Goal: Communication & Community: Ask a question

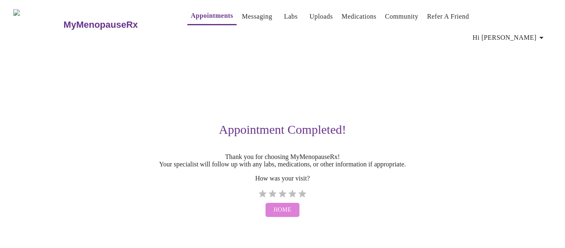
click at [287, 206] on span "Home" at bounding box center [283, 210] width 18 height 10
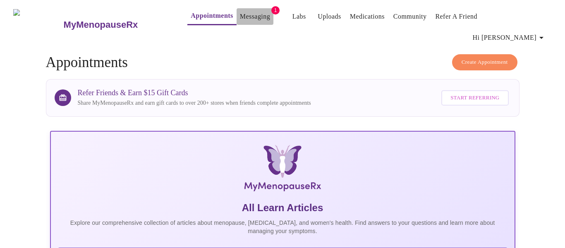
click at [243, 17] on link "Messaging" at bounding box center [255, 17] width 30 height 12
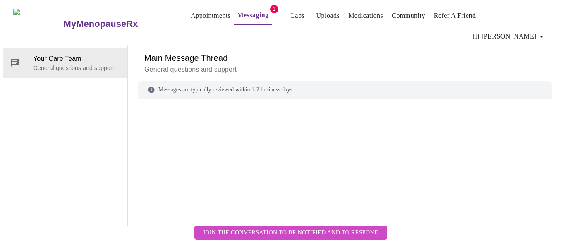
scroll to position [31, 0]
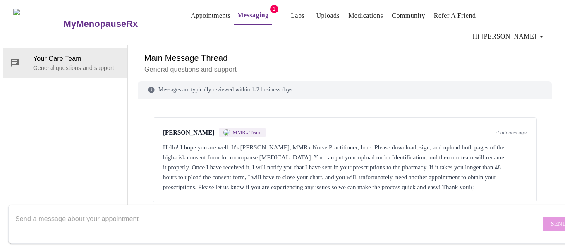
click at [225, 129] on img at bounding box center [226, 132] width 7 height 7
click at [238, 129] on span "MMRx Team" at bounding box center [246, 132] width 29 height 7
click at [237, 17] on link "Messaging" at bounding box center [252, 16] width 31 height 12
click at [316, 17] on link "Uploads" at bounding box center [328, 16] width 24 height 12
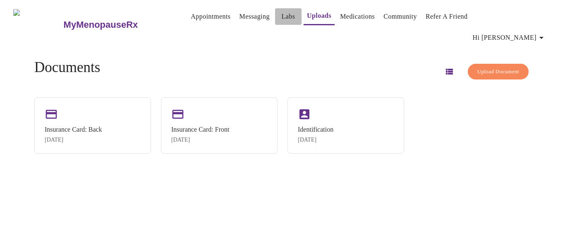
click at [281, 15] on link "Labs" at bounding box center [288, 17] width 14 height 12
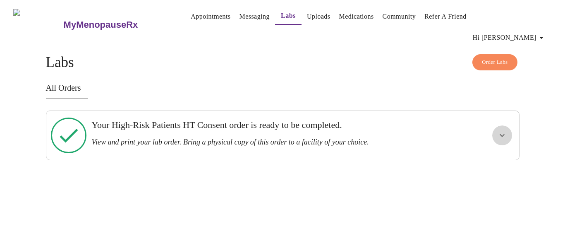
click at [497, 130] on icon "show more" at bounding box center [502, 135] width 10 height 10
click at [487, 160] on span "View Order" at bounding box center [482, 165] width 37 height 10
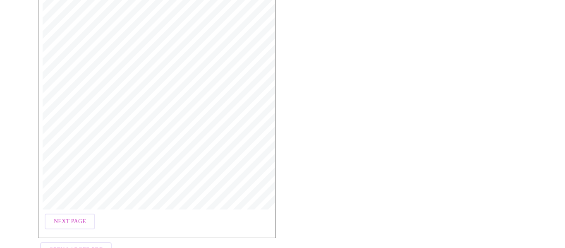
scroll to position [276, 0]
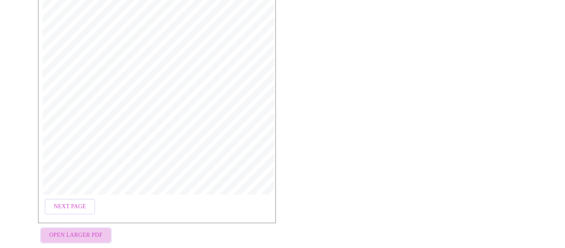
click at [85, 230] on span "Open Larger PDF" at bounding box center [75, 235] width 53 height 10
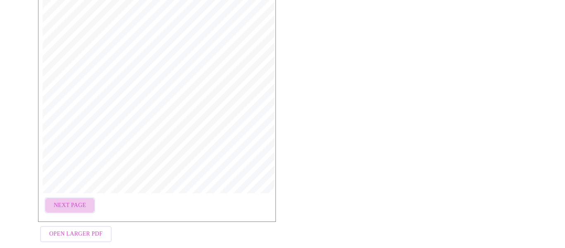
click at [70, 200] on span "Next Page" at bounding box center [70, 205] width 32 height 10
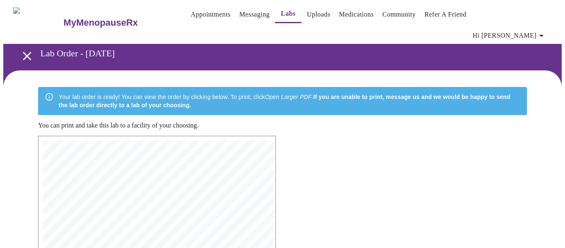
scroll to position [0, 0]
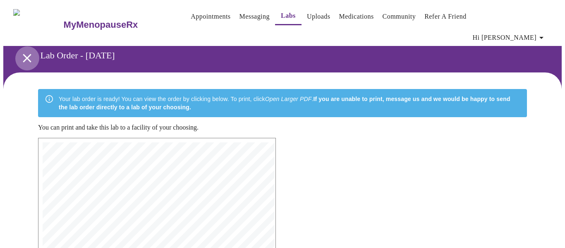
click at [23, 54] on icon "open drawer" at bounding box center [27, 58] width 8 height 8
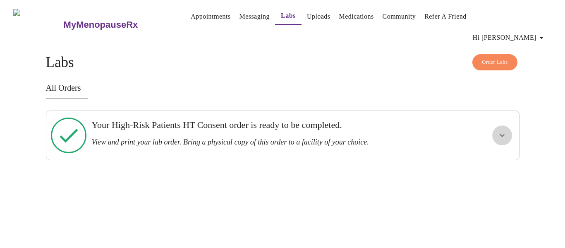
click at [500, 130] on icon "show more" at bounding box center [502, 135] width 10 height 10
click at [488, 160] on span "View Order" at bounding box center [482, 165] width 37 height 10
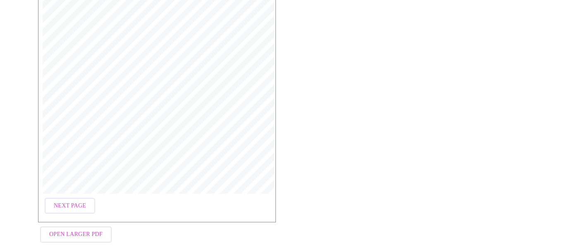
scroll to position [277, 0]
click at [62, 200] on span "Next Page" at bounding box center [70, 205] width 32 height 10
click at [62, 188] on div "MyMenopauseRx | 9/26/25, 4:10 PM MyMenopauseRx | 1 of 2 MyMenopauseRx 1604 N Ma…" at bounding box center [157, 53] width 238 height 386
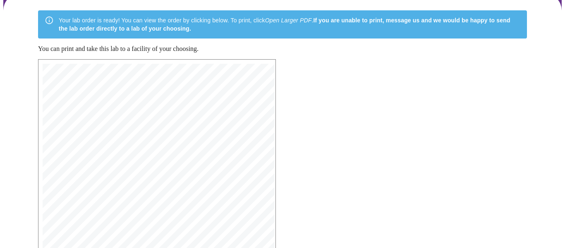
scroll to position [0, 0]
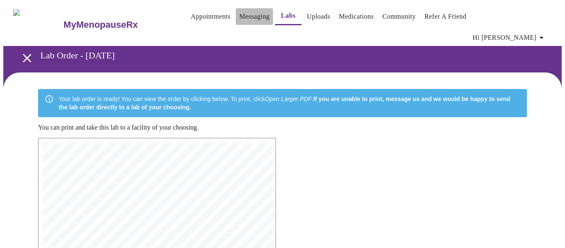
click at [240, 15] on link "Messaging" at bounding box center [254, 17] width 30 height 12
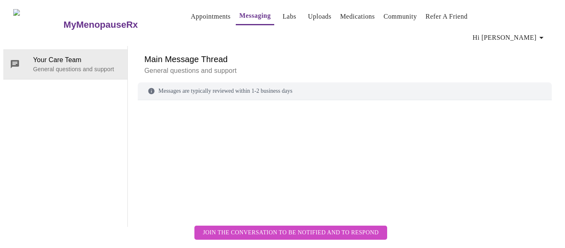
scroll to position [31, 0]
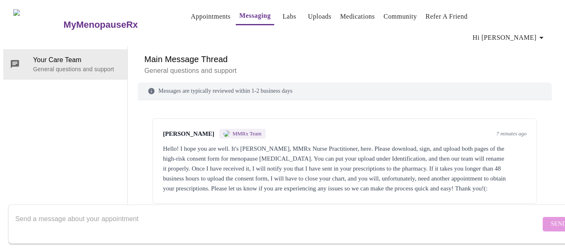
click at [46, 210] on textarea "Send a message about your appointment" at bounding box center [277, 223] width 525 height 26
click at [48, 210] on textarea "Send a message about your appointment" at bounding box center [277, 223] width 525 height 26
type textarea "I don't have a printer, is there anyway to eSign?"
click at [551, 219] on span "Send" at bounding box center [559, 224] width 16 height 10
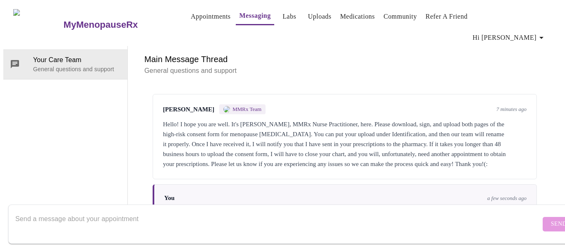
scroll to position [0, 0]
click at [282, 15] on link "Labs" at bounding box center [289, 17] width 14 height 12
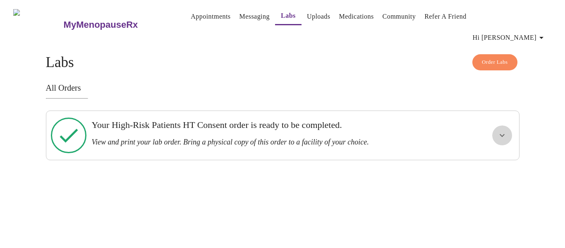
click at [504, 130] on icon "show more" at bounding box center [502, 135] width 10 height 10
click at [504, 134] on icon "show more" at bounding box center [502, 135] width 5 height 3
click at [500, 134] on icon "show more" at bounding box center [502, 135] width 5 height 3
click at [490, 160] on span "View Order" at bounding box center [482, 165] width 37 height 10
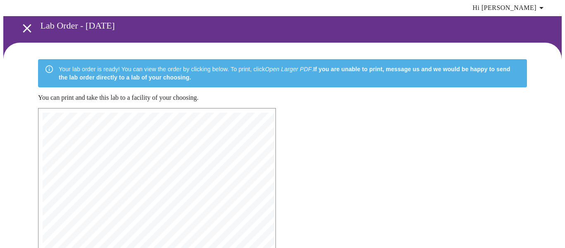
scroll to position [277, 0]
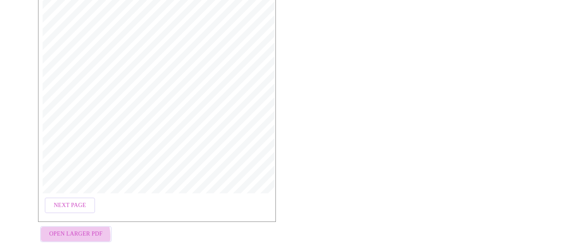
click at [63, 229] on span "Open Larger PDF" at bounding box center [75, 234] width 53 height 10
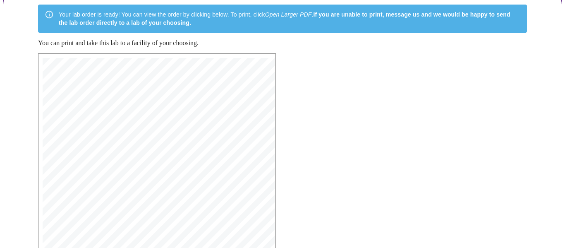
scroll to position [0, 0]
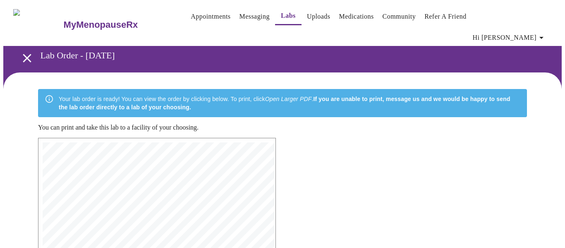
click at [546, 33] on icon "button" at bounding box center [541, 38] width 10 height 10
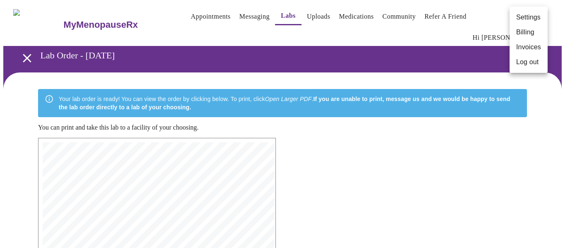
click at [432, 136] on div at bounding box center [282, 124] width 565 height 248
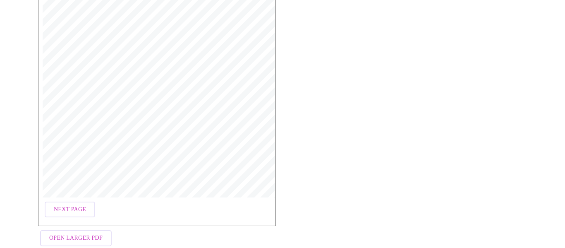
scroll to position [277, 0]
click at [79, 197] on button "Next Page" at bounding box center [70, 205] width 50 height 16
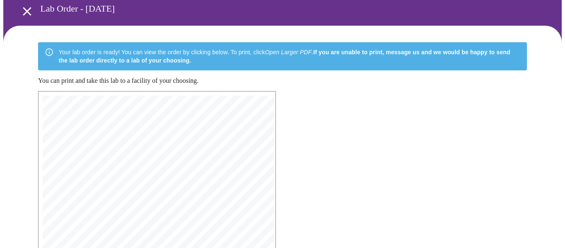
scroll to position [0, 0]
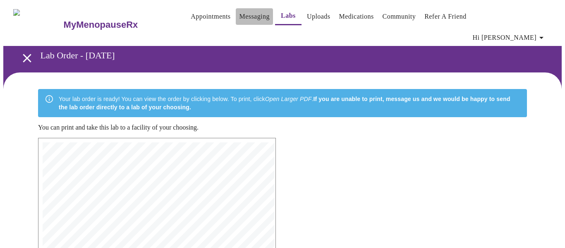
click at [239, 17] on link "Messaging" at bounding box center [254, 17] width 30 height 12
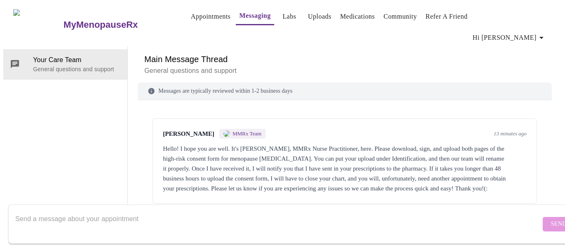
scroll to position [101, 0]
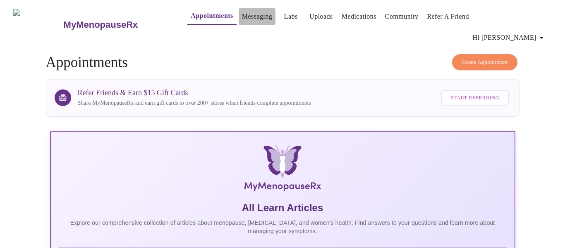
click at [242, 16] on link "Messaging" at bounding box center [257, 17] width 30 height 12
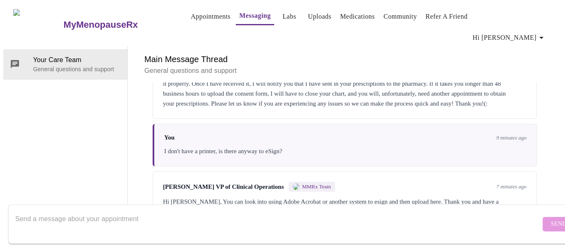
scroll to position [31, 0]
click at [163, 196] on div "Hi [PERSON_NAME], You can look into using Adobe Acrobat or another system to es…" at bounding box center [344, 206] width 363 height 20
click at [72, 208] on div at bounding box center [277, 224] width 525 height 32
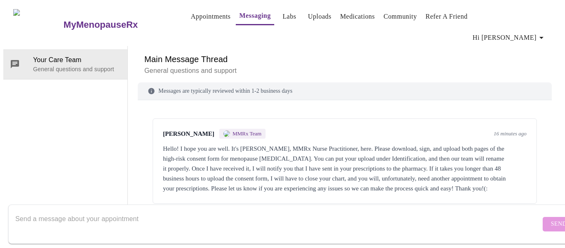
scroll to position [0, 0]
click at [282, 21] on link "Labs" at bounding box center [289, 17] width 14 height 12
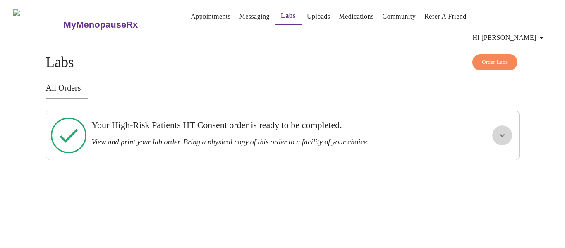
click at [501, 130] on icon "show more" at bounding box center [502, 135] width 10 height 10
click at [487, 160] on span "View Order" at bounding box center [482, 165] width 37 height 10
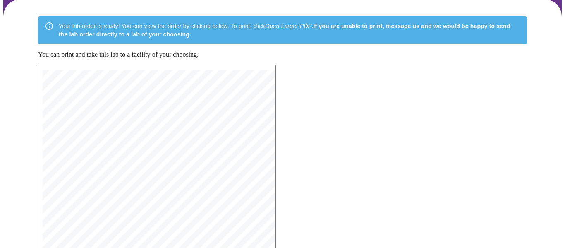
scroll to position [277, 0]
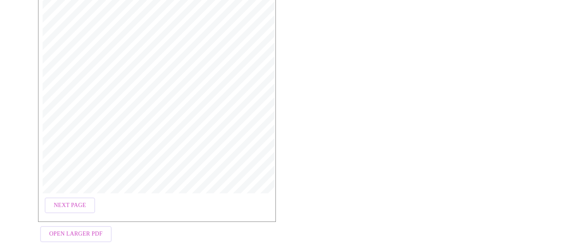
click at [327, 158] on div "MyMenopauseRx | 9/26/25, 4:10 PM MyMenopauseRx | 1 of 2 MyMenopauseRx 1604 N Ma…" at bounding box center [282, 53] width 502 height 399
click at [65, 200] on span "Next Page" at bounding box center [70, 205] width 32 height 10
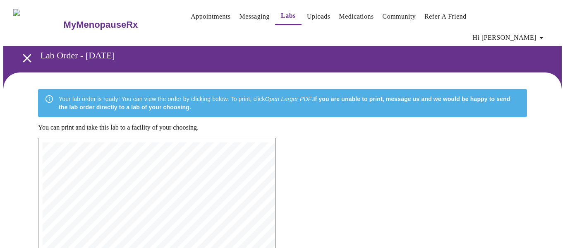
click at [242, 18] on link "Messaging" at bounding box center [254, 17] width 30 height 12
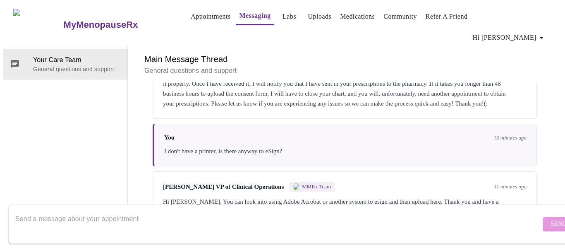
scroll to position [101, 0]
click at [546, 46] on div "Main Message Thread General questions and support Messages are typically review…" at bounding box center [345, 136] width 414 height 181
click at [545, 53] on h6 "Main Message Thread" at bounding box center [344, 59] width 401 height 13
drag, startPoint x: 140, startPoint y: 210, endPoint x: 367, endPoint y: 246, distance: 229.9
click at [380, 234] on form "Send" at bounding box center [294, 223] width 572 height 39
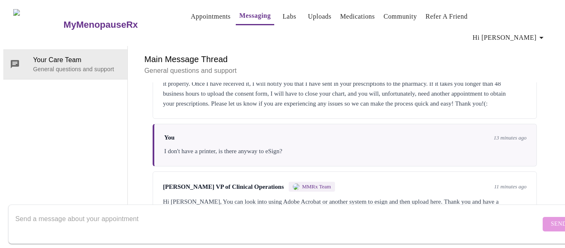
click at [353, 210] on textarea "Send a message about your appointment" at bounding box center [277, 223] width 525 height 26
click at [308, 17] on link "Uploads" at bounding box center [320, 17] width 24 height 12
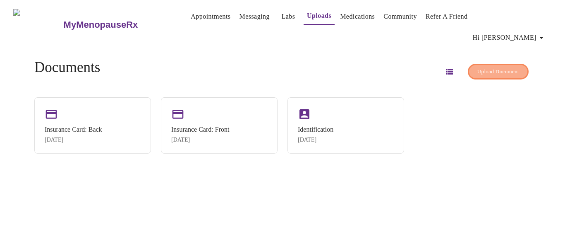
click at [479, 67] on span "Upload Document" at bounding box center [498, 72] width 42 height 10
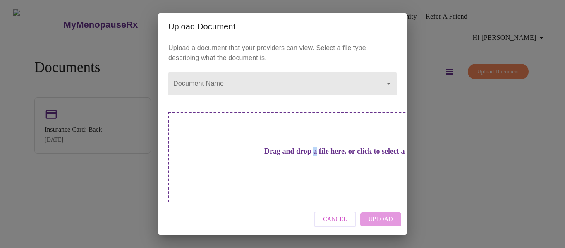
click at [388, 85] on div "Upload a document that your providers can view. Select a file type describing w…" at bounding box center [282, 122] width 248 height 164
click at [388, 85] on body "MyMenopauseRx Appointments Messaging Labs Uploads Medications Community Refer a…" at bounding box center [282, 127] width 558 height 248
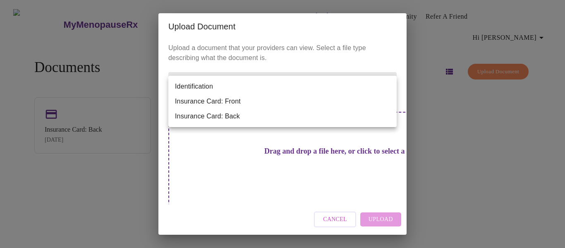
drag, startPoint x: 486, startPoint y: 134, endPoint x: 418, endPoint y: 151, distance: 69.7
click at [486, 134] on div at bounding box center [282, 124] width 565 height 248
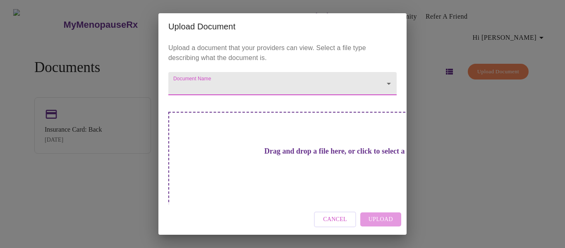
click at [282, 153] on h3 "Drag and drop a file here, or click to select a file" at bounding box center [340, 151] width 228 height 9
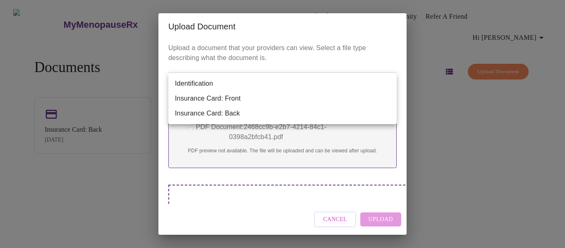
click at [198, 81] on body "MyMenopauseRx Appointments Messaging Labs Uploads Medications Community Refer a…" at bounding box center [282, 127] width 558 height 248
click at [436, 103] on div at bounding box center [282, 124] width 565 height 248
click at [435, 103] on div "Identification Insurance Card: Front Insurance Card: Back" at bounding box center [282, 124] width 565 height 248
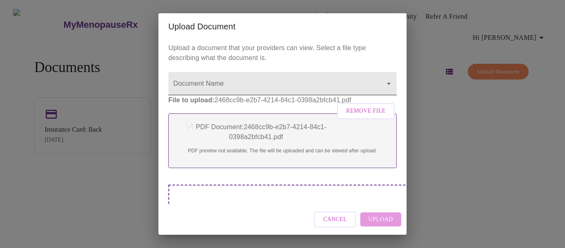
click at [387, 84] on body "MyMenopauseRx Appointments Messaging Labs Uploads Medications Community Refer a…" at bounding box center [282, 127] width 558 height 248
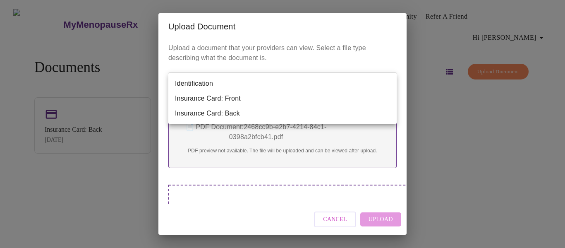
click at [432, 97] on div at bounding box center [282, 124] width 565 height 248
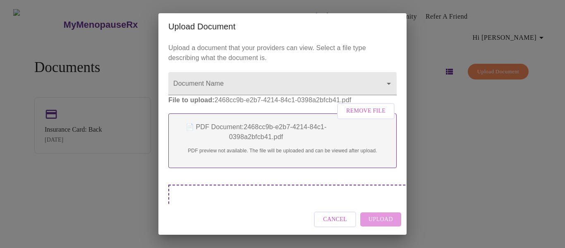
click at [364, 142] on p "📄 PDF Document: 2468cc9b-e2b7-4214-84c1-0398a2bfcb41.pdf" at bounding box center [282, 132] width 211 height 20
click at [373, 116] on span "Remove File" at bounding box center [365, 111] width 39 height 10
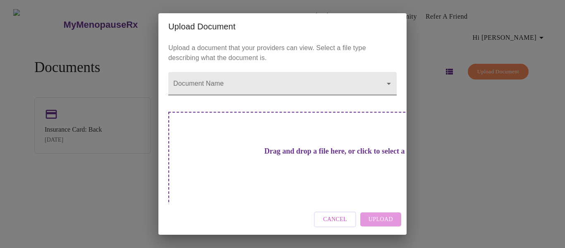
click at [219, 84] on body "MyMenopauseRx Appointments Messaging Labs Uploads Medications Community Refer a…" at bounding box center [282, 127] width 558 height 248
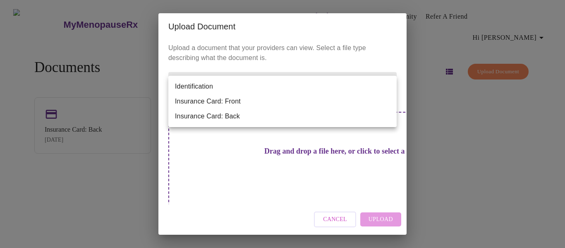
click at [450, 129] on div at bounding box center [282, 124] width 565 height 248
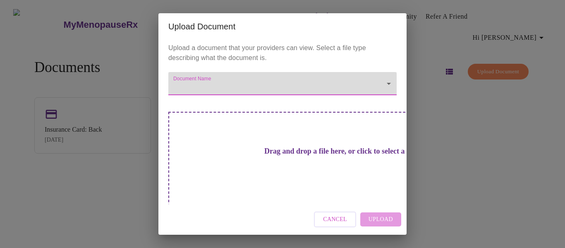
click at [459, 127] on div "Upload Document Upload a document that your providers can view. Select a file t…" at bounding box center [282, 124] width 565 height 248
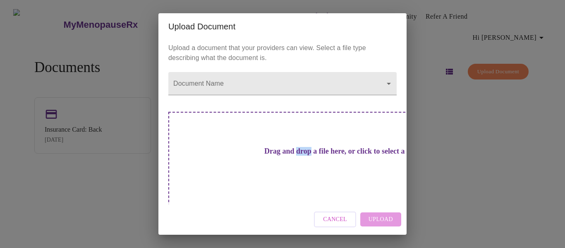
click at [248, 147] on h3 "Drag and drop a file here, or click to select a file" at bounding box center [340, 151] width 228 height 9
click at [474, 103] on div "Upload Document Upload a document that your providers can view. Select a file t…" at bounding box center [282, 124] width 565 height 248
drag, startPoint x: 224, startPoint y: 171, endPoint x: 426, endPoint y: 124, distance: 207.6
click at [476, 125] on div "Upload Document Upload a document that your providers can view. Select a file t…" at bounding box center [282, 124] width 565 height 248
click at [388, 86] on body "MyMenopauseRx Appointments Messaging Labs Uploads Medications Community Refer a…" at bounding box center [282, 127] width 558 height 248
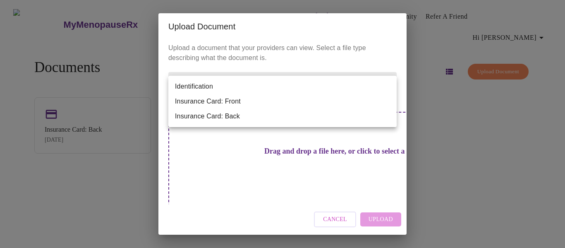
drag, startPoint x: 453, startPoint y: 100, endPoint x: 419, endPoint y: 104, distance: 33.8
click at [452, 100] on div at bounding box center [282, 124] width 565 height 248
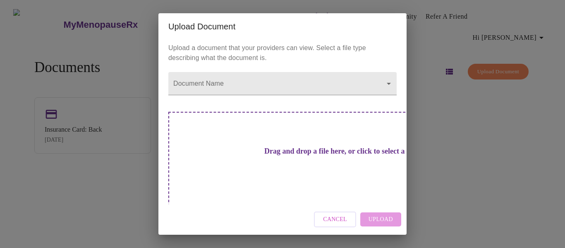
click at [451, 108] on div "Upload Document Upload a document that your providers can view. Select a file t…" at bounding box center [282, 124] width 565 height 248
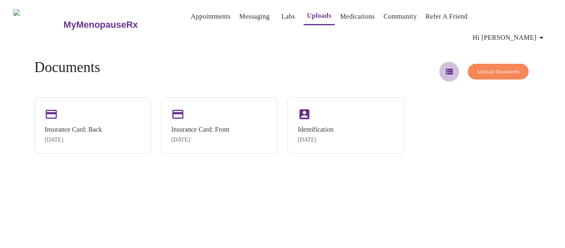
click at [446, 69] on icon "button" at bounding box center [449, 72] width 7 height 6
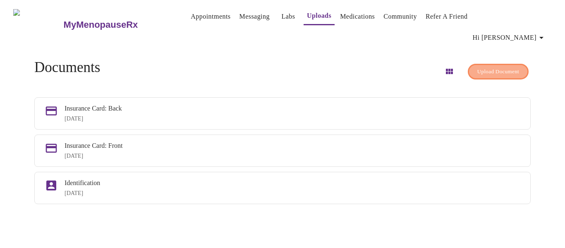
click at [482, 67] on span "Upload Document" at bounding box center [498, 72] width 42 height 10
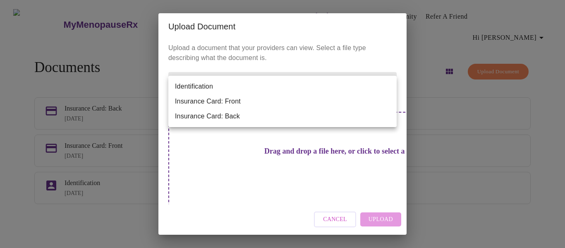
click at [390, 86] on body "MyMenopauseRx Appointments Messaging Labs Uploads Medications Community Refer a…" at bounding box center [282, 127] width 558 height 248
drag, startPoint x: 457, startPoint y: 153, endPoint x: 451, endPoint y: 164, distance: 13.3
click at [457, 155] on div at bounding box center [282, 124] width 565 height 248
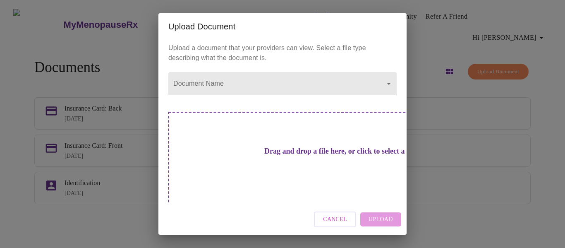
drag, startPoint x: 188, startPoint y: 172, endPoint x: 443, endPoint y: 125, distance: 259.5
click at [443, 125] on div "Upload Document Upload a document that your providers can view. Select a file t…" at bounding box center [282, 124] width 565 height 248
click at [333, 220] on span "Cancel" at bounding box center [335, 219] width 24 height 10
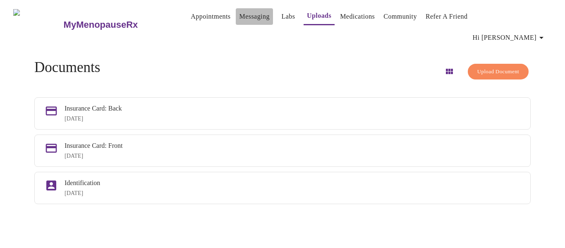
click at [249, 19] on link "Messaging" at bounding box center [254, 17] width 30 height 12
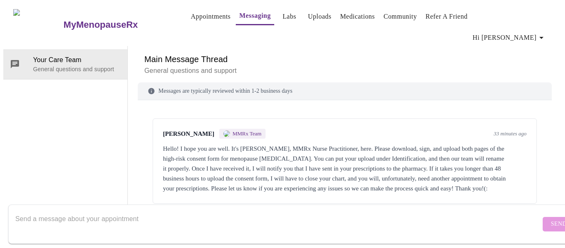
scroll to position [101, 0]
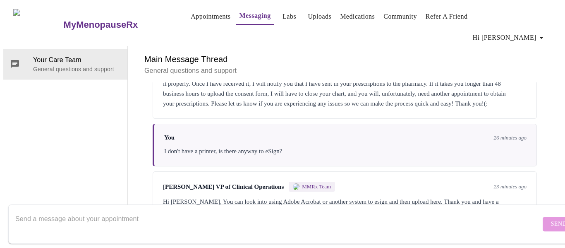
click at [202, 214] on textarea "Send a message about your appointment" at bounding box center [277, 223] width 525 height 26
click at [205, 215] on textarea "Send a message about your appointment" at bounding box center [277, 223] width 525 height 26
click at [213, 196] on div "Hi Patricia, You can look into using Adobe Acrobat or another system to esign a…" at bounding box center [344, 206] width 363 height 20
click at [366, 146] on div "I don't have a printer, is there anyway to eSign?" at bounding box center [345, 151] width 362 height 10
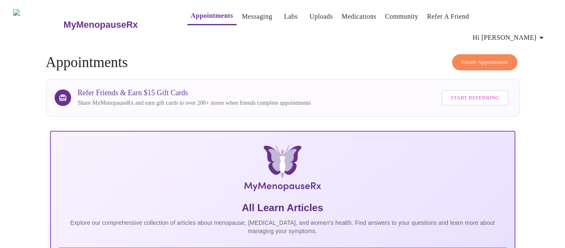
click at [309, 21] on link "Uploads" at bounding box center [321, 17] width 24 height 12
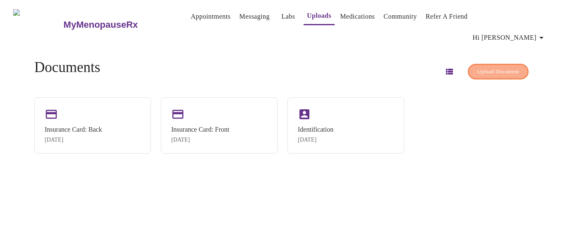
click at [477, 67] on span "Upload Document" at bounding box center [498, 72] width 42 height 10
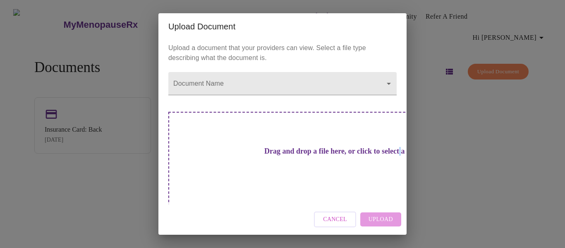
drag, startPoint x: 287, startPoint y: 155, endPoint x: 417, endPoint y: 125, distance: 133.0
click at [434, 142] on div "Upload Document Upload a document that your providers can view. Select a file t…" at bounding box center [282, 124] width 565 height 248
click at [450, 184] on div "Upload Document Upload a document that your providers can view. Select a file t…" at bounding box center [282, 124] width 565 height 248
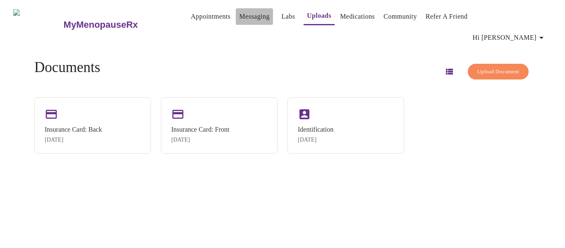
click at [239, 15] on link "Messaging" at bounding box center [254, 17] width 30 height 12
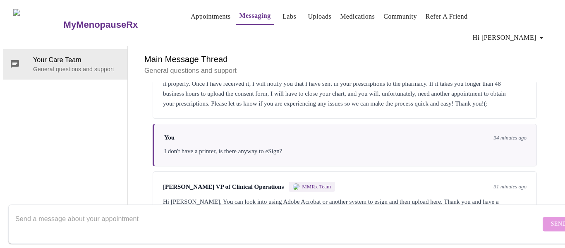
scroll to position [101, 0]
click at [139, 210] on textarea "Send a message about your appointment" at bounding box center [277, 223] width 525 height 26
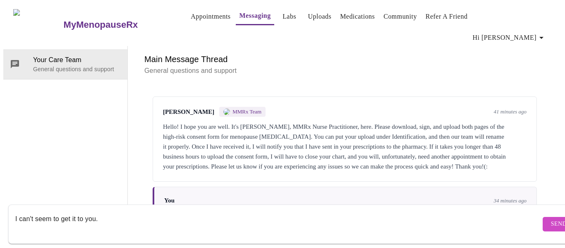
scroll to position [0, 0]
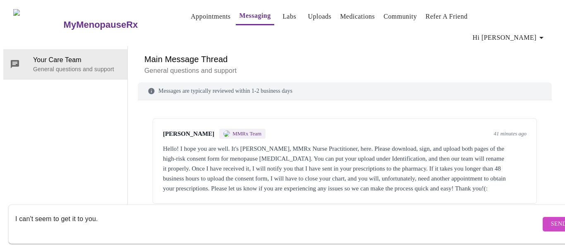
type textarea "I can't seem to get it to you."
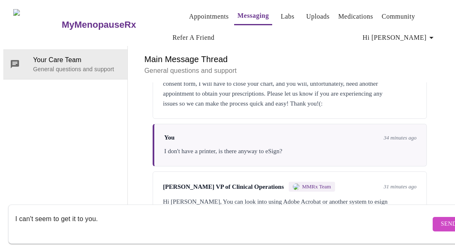
scroll to position [121, 0]
click at [441, 219] on span "Send" at bounding box center [449, 224] width 16 height 10
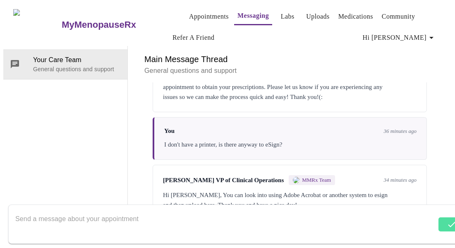
scroll to position [171, 0]
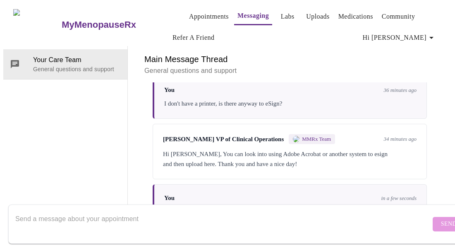
click at [92, 220] on textarea "Send a message about your appointment" at bounding box center [222, 223] width 415 height 26
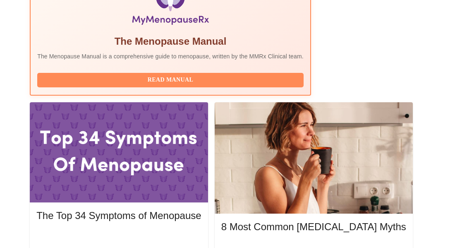
scroll to position [319, 0]
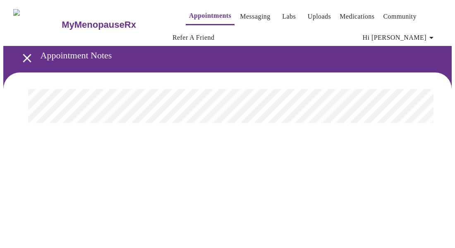
click at [315, 139] on div "MyMenopauseRx Appointments Messaging Labs Uploads Medications Community Refer a…" at bounding box center [227, 71] width 448 height 136
click at [243, 14] on link "Messaging" at bounding box center [255, 17] width 30 height 12
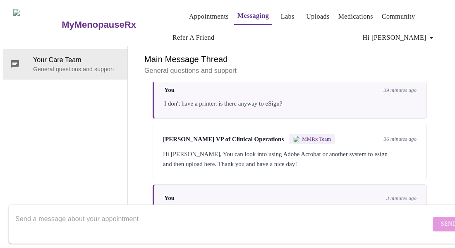
scroll to position [171, 0]
paste textarea "[URL][DOMAIN_NAME]"
drag, startPoint x: 220, startPoint y: 213, endPoint x: 345, endPoint y: 230, distance: 126.1
click at [42, 218] on textarea "[URL][DOMAIN_NAME]" at bounding box center [222, 223] width 415 height 26
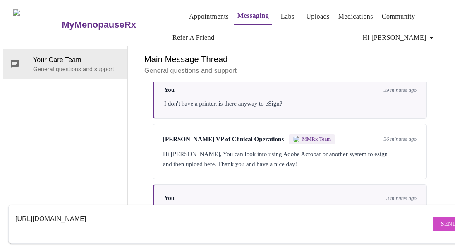
click at [367, 219] on textarea "[URL][DOMAIN_NAME]" at bounding box center [222, 223] width 415 height 26
type textarea "h"
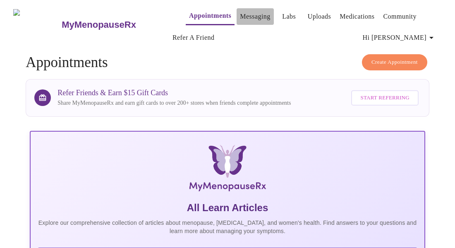
click at [240, 16] on link "Messaging" at bounding box center [255, 17] width 30 height 12
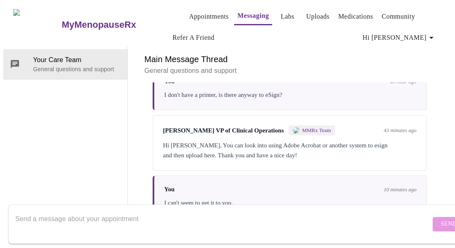
scroll to position [233, 0]
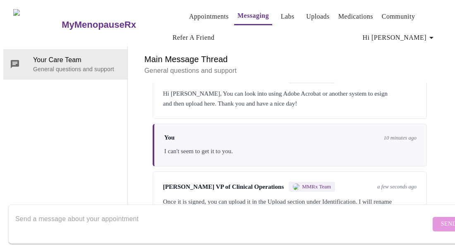
paste textarea "[URL][DOMAIN_NAME]"
drag, startPoint x: 16, startPoint y: 209, endPoint x: 261, endPoint y: 222, distance: 245.2
click at [261, 222] on textarea "[URL][DOMAIN_NAME]" at bounding box center [222, 223] width 415 height 26
click at [281, 214] on textarea "[URL][DOMAIN_NAME]" at bounding box center [222, 223] width 415 height 26
type textarea "[URL][DOMAIN_NAME]"
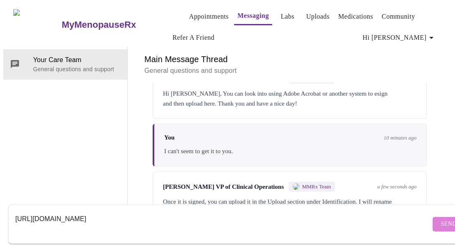
click at [441, 219] on span "Send" at bounding box center [449, 224] width 16 height 10
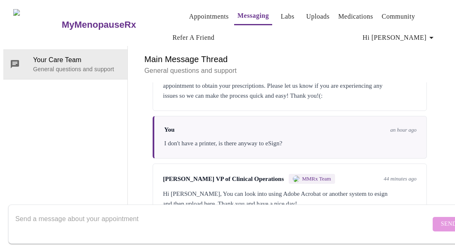
scroll to position [121, 0]
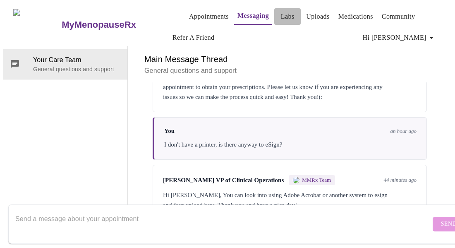
click at [281, 11] on link "Labs" at bounding box center [288, 17] width 14 height 12
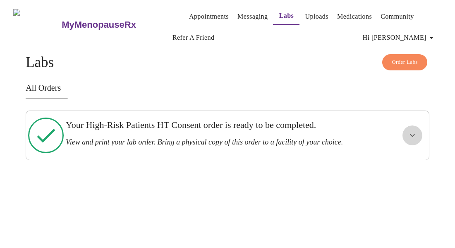
click at [414, 134] on icon "show more" at bounding box center [412, 135] width 5 height 3
click at [387, 165] on span "View Order" at bounding box center [392, 165] width 37 height 10
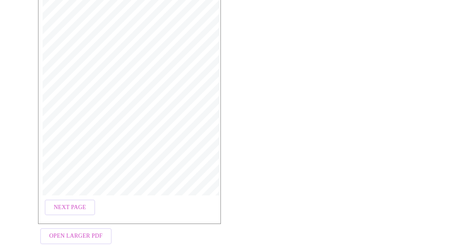
scroll to position [199, 0]
click at [70, 206] on span "Next Page" at bounding box center [70, 206] width 32 height 10
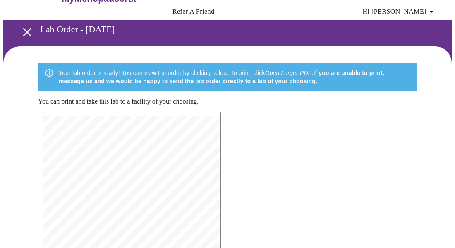
scroll to position [25, 0]
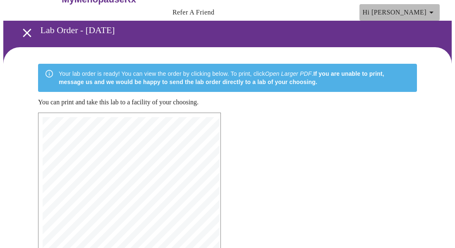
click at [433, 12] on icon "button" at bounding box center [431, 13] width 4 height 2
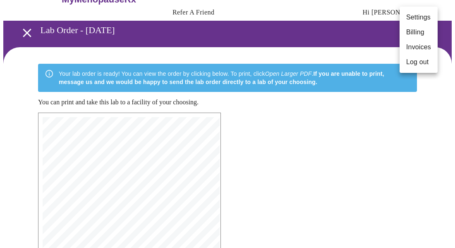
click at [419, 115] on div at bounding box center [227, 124] width 455 height 248
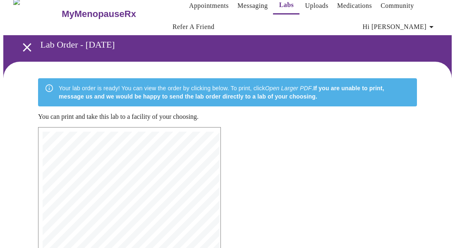
scroll to position [0, 0]
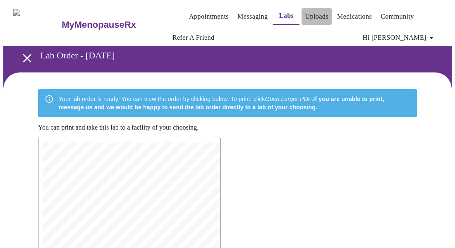
click at [307, 11] on link "Uploads" at bounding box center [317, 17] width 24 height 12
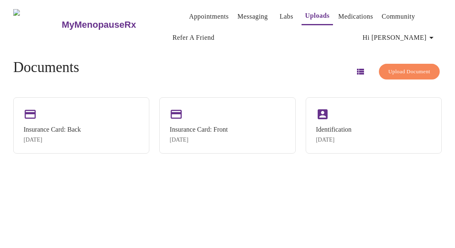
drag, startPoint x: 266, startPoint y: 206, endPoint x: 247, endPoint y: 181, distance: 31.7
click at [234, 194] on div "MyMenopauseRx Appointments Messaging Labs Uploads Medications Community Refer a…" at bounding box center [227, 127] width 448 height 248
click at [421, 70] on span "Upload Document" at bounding box center [409, 72] width 42 height 10
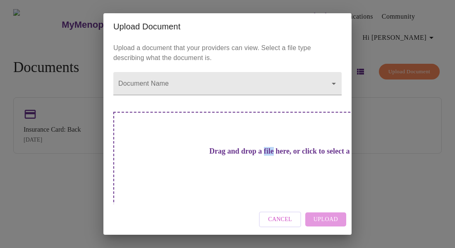
drag, startPoint x: 291, startPoint y: 215, endPoint x: 303, endPoint y: 213, distance: 12.1
click at [292, 215] on span "Cancel" at bounding box center [280, 219] width 24 height 10
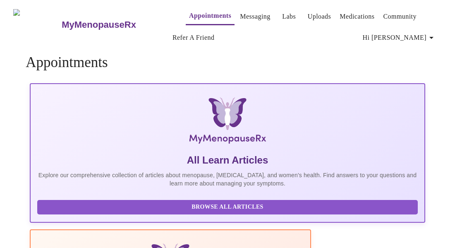
click at [248, 11] on link "Messaging" at bounding box center [255, 17] width 30 height 12
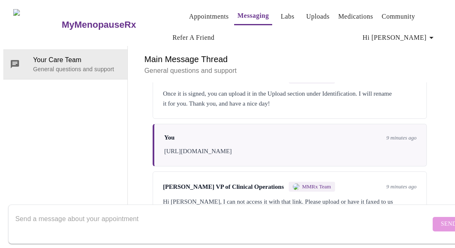
scroll to position [354, 0]
click at [111, 210] on textarea "Send a message about your appointment" at bounding box center [222, 223] width 415 height 26
type textarea "d"
type textarea "is there an email address I can try"
click at [441, 219] on span "Send" at bounding box center [449, 224] width 16 height 10
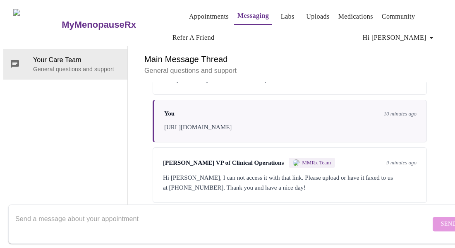
scroll to position [404, 0]
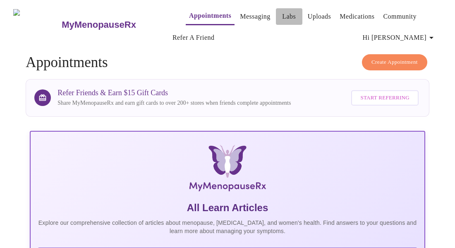
click at [282, 12] on link "Labs" at bounding box center [289, 17] width 14 height 12
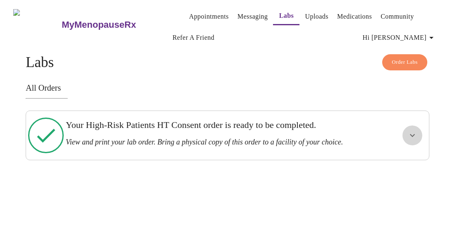
click at [415, 139] on icon "show more" at bounding box center [412, 135] width 10 height 10
click at [401, 166] on span "View Order" at bounding box center [392, 165] width 37 height 10
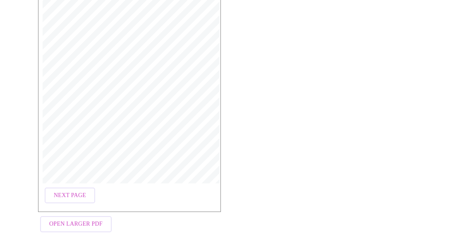
scroll to position [211, 0]
click at [74, 190] on span "Next Page" at bounding box center [70, 194] width 32 height 10
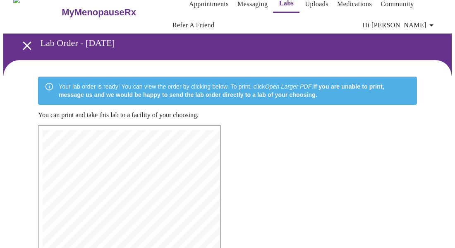
scroll to position [10, 0]
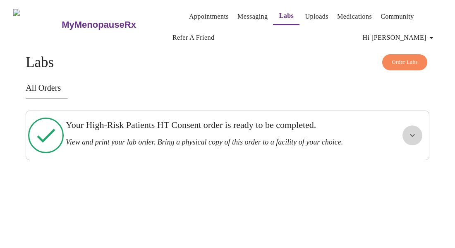
click at [416, 139] on icon "show more" at bounding box center [412, 135] width 10 height 10
click at [390, 167] on span "View Order" at bounding box center [392, 165] width 37 height 10
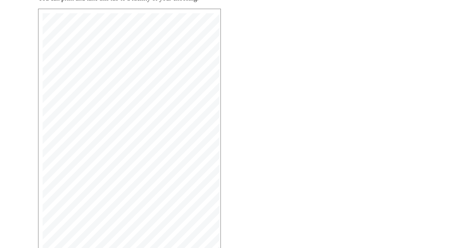
scroll to position [211, 0]
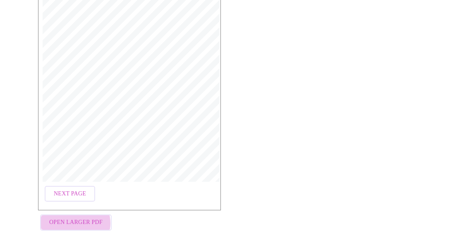
click at [71, 220] on span "Open Larger PDF" at bounding box center [75, 222] width 53 height 10
